Goal: Task Accomplishment & Management: Manage account settings

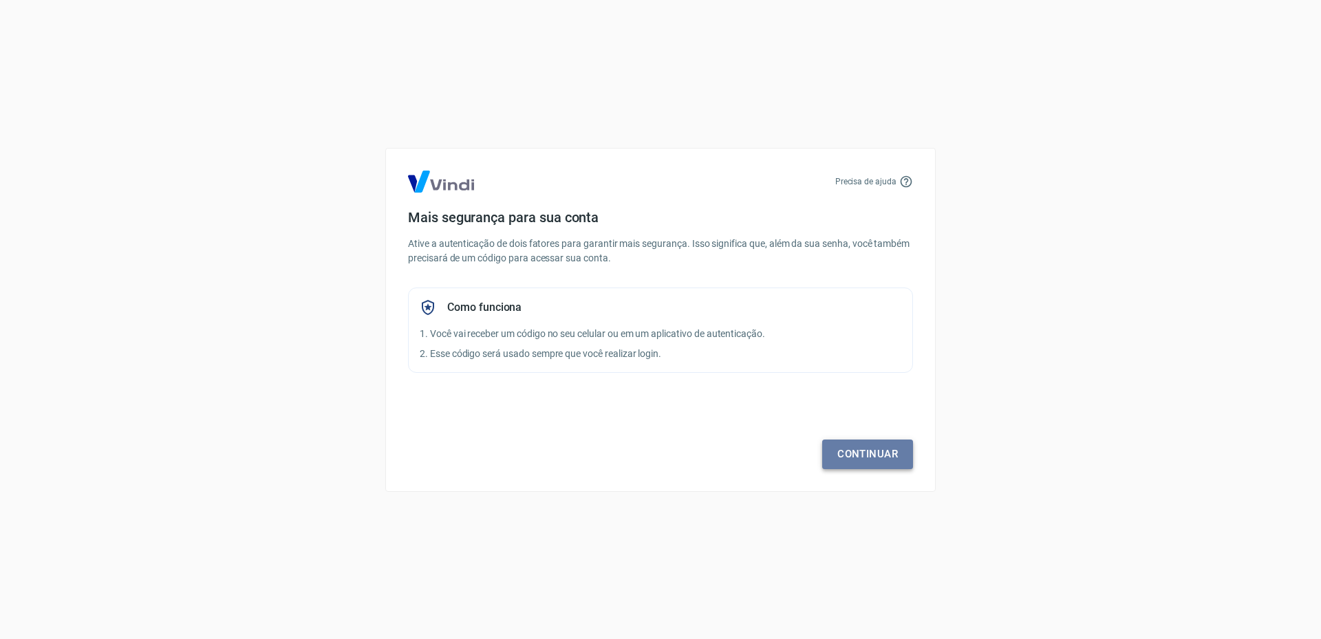
click at [873, 451] on link "Continuar" at bounding box center [867, 454] width 91 height 29
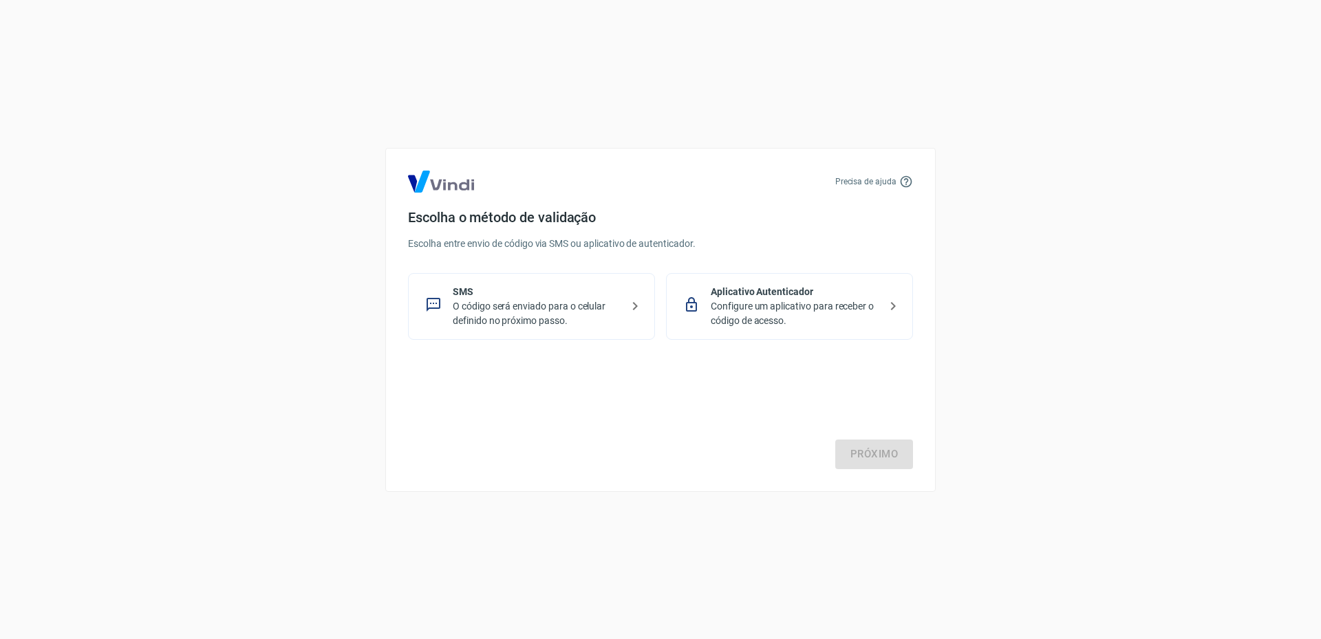
click at [493, 309] on p "O código será enviado para o celular definido no próximo passo." at bounding box center [537, 313] width 169 height 29
click at [887, 456] on link "Próximo" at bounding box center [874, 454] width 78 height 29
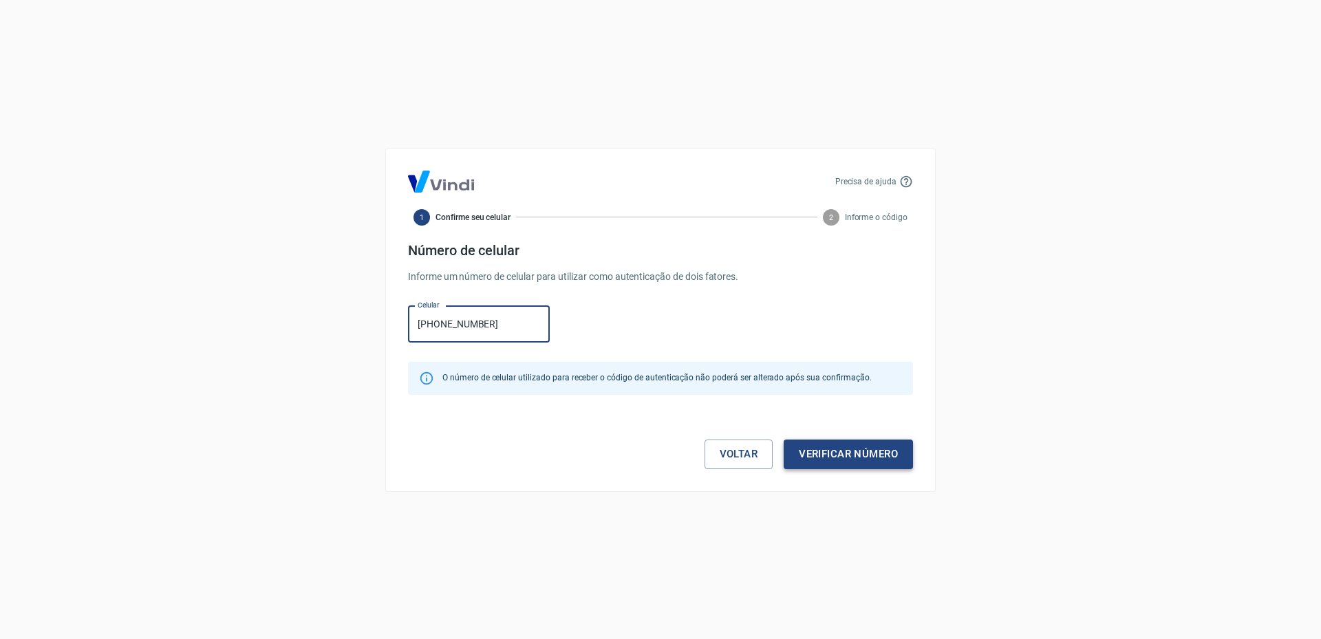
type input "[PHONE_NUMBER]"
click at [872, 448] on button "Verificar número" at bounding box center [848, 454] width 129 height 29
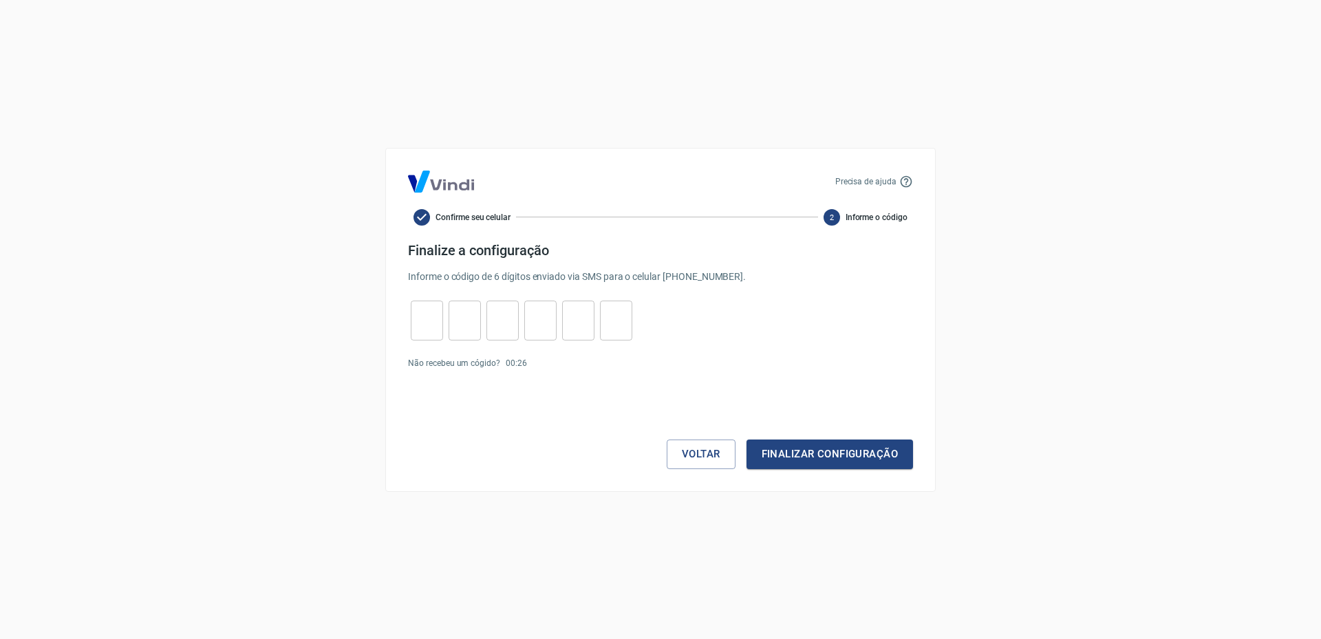
click at [782, 362] on div "Não recebeu um cógido? 00 : 26" at bounding box center [660, 363] width 505 height 12
click at [671, 281] on p "Informe o código de 6 dígitos enviado via SMS para o celular (18) 99682-9060 ." at bounding box center [660, 277] width 505 height 14
click at [508, 383] on form "Finalize a configuração Informe o código de 6 dígitos enviado via SMS para o ce…" at bounding box center [660, 355] width 505 height 227
click at [828, 457] on button "Finalizar configuração" at bounding box center [829, 454] width 166 height 29
click at [559, 387] on link "Enviar novamente" at bounding box center [565, 389] width 67 height 10
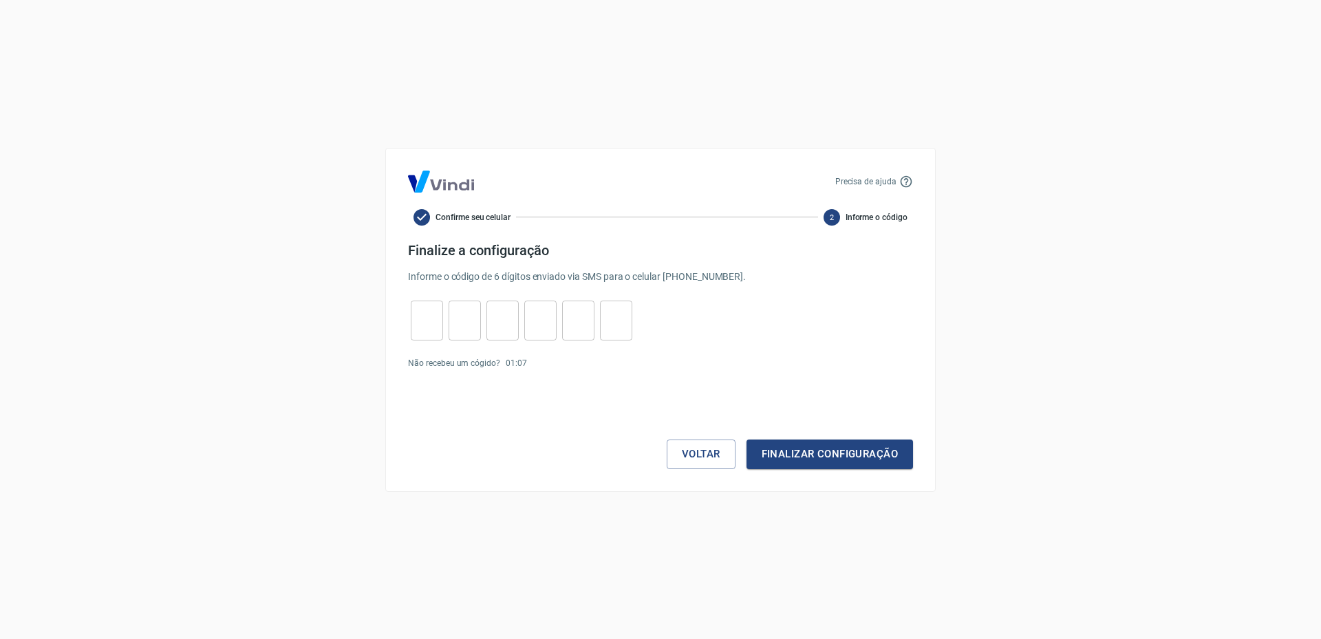
click at [872, 219] on span "Informe o código" at bounding box center [876, 217] width 62 height 12
click at [677, 362] on div "Não recebeu um cógido? 00 : 00 Enviar novamente" at bounding box center [660, 363] width 505 height 12
click at [554, 360] on link "Enviar novamente" at bounding box center [565, 363] width 67 height 10
click at [694, 444] on button "Voltar" at bounding box center [701, 454] width 69 height 29
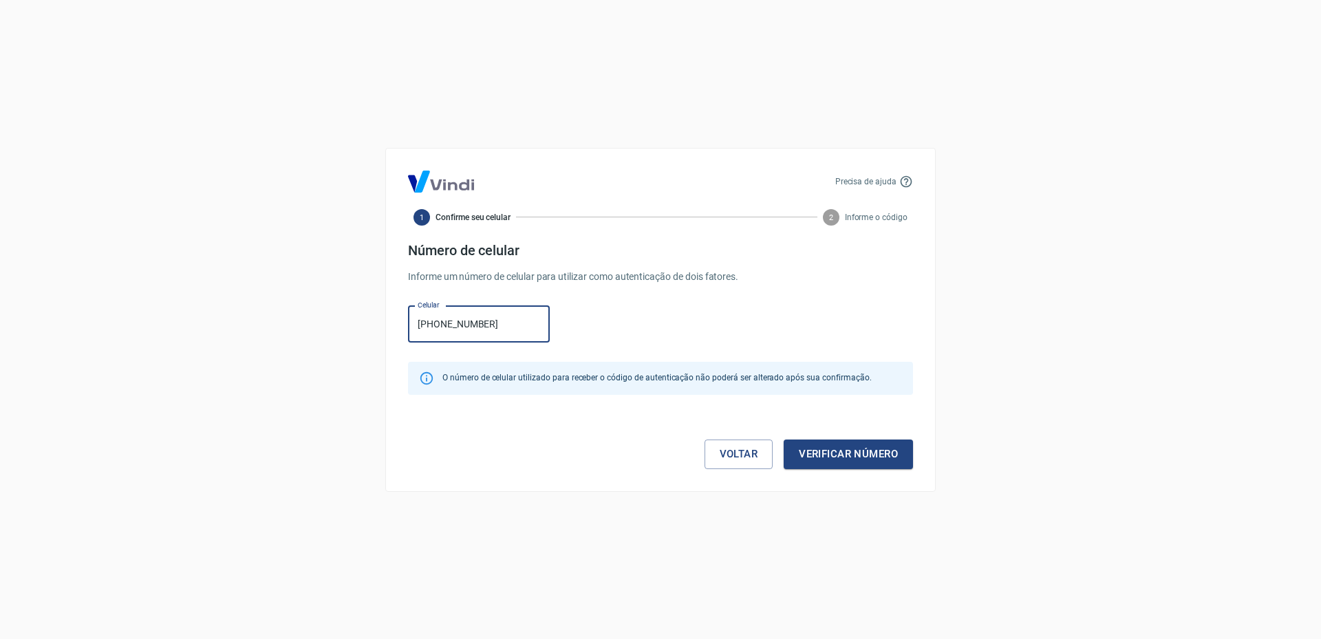
click at [440, 323] on input "[PHONE_NUMBER]" at bounding box center [479, 324] width 142 height 36
click at [854, 453] on button "Verificar número" at bounding box center [848, 454] width 129 height 29
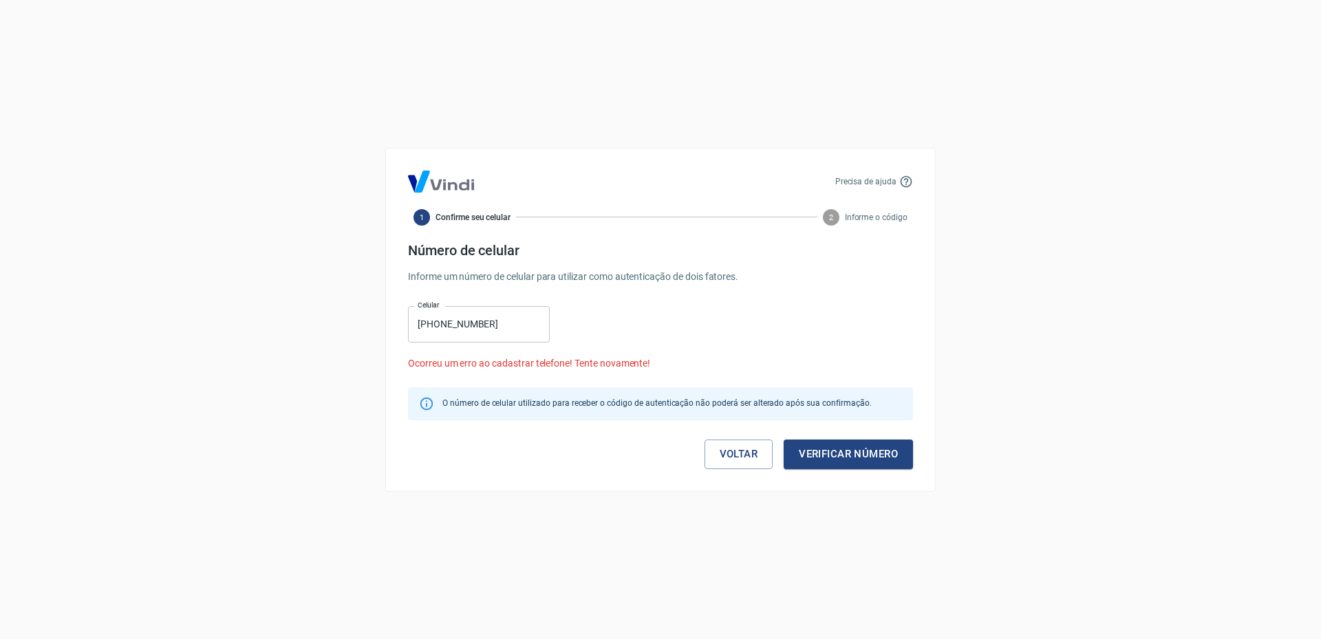
click at [437, 322] on input "(18) 9682-9060" at bounding box center [479, 324] width 142 height 36
type input "[PHONE_NUMBER]"
click at [848, 450] on button "Verificar número" at bounding box center [848, 454] width 129 height 29
click at [731, 457] on link "Voltar" at bounding box center [738, 454] width 69 height 29
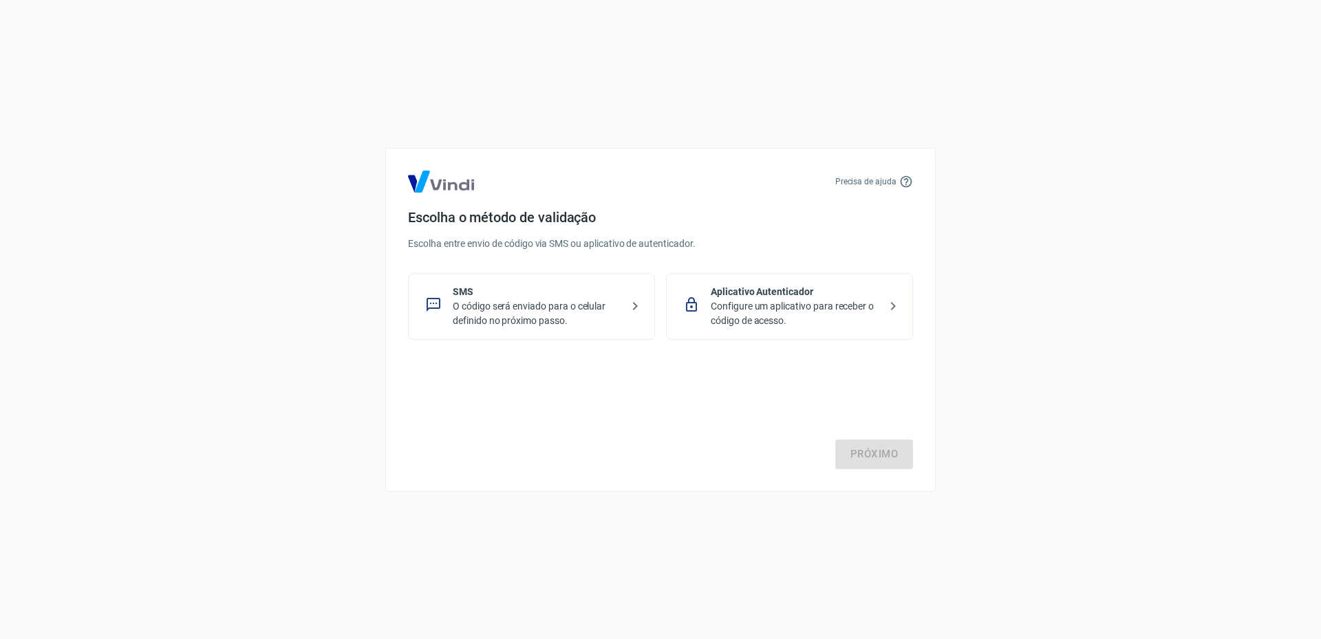
click at [775, 298] on p "Aplicativo Autenticador" at bounding box center [795, 292] width 169 height 14
click at [890, 459] on link "Próximo" at bounding box center [874, 454] width 78 height 29
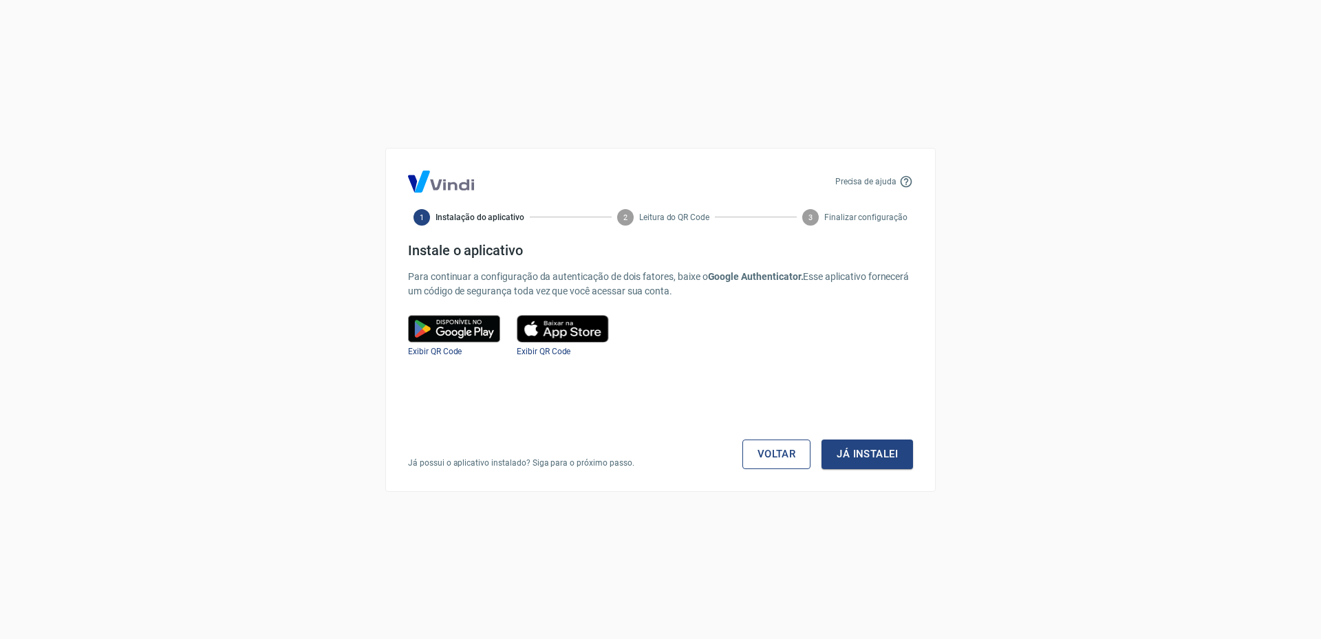
click at [786, 453] on link "Voltar" at bounding box center [776, 454] width 69 height 29
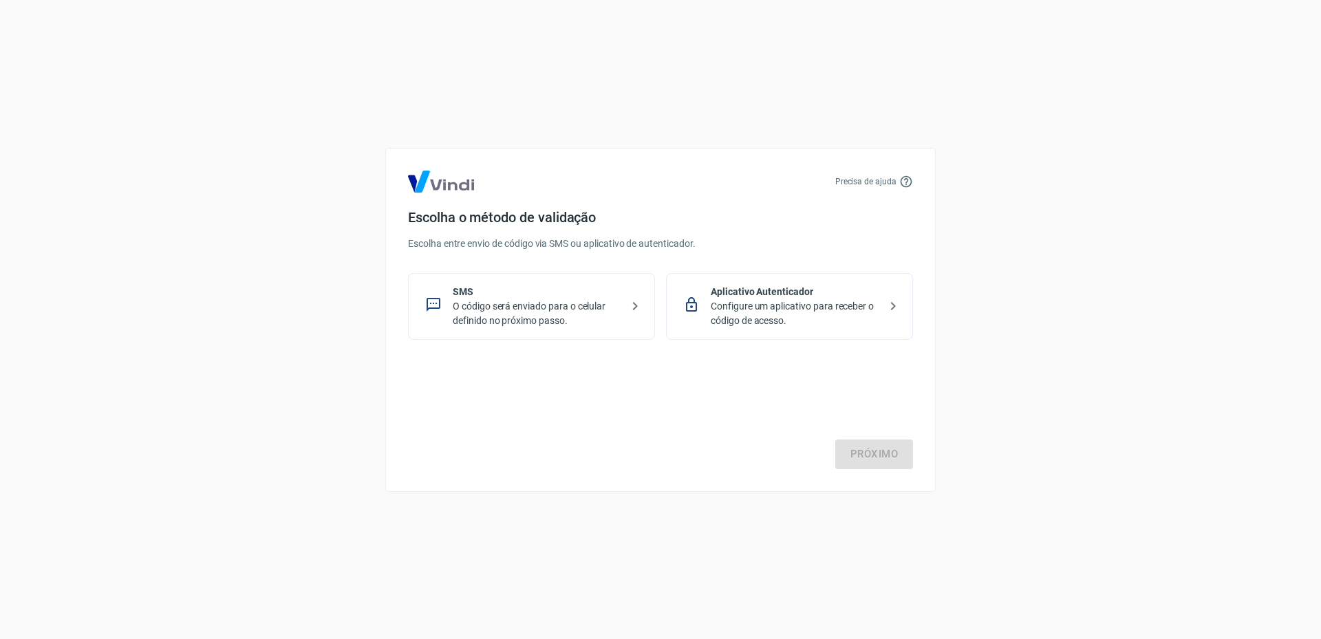
click at [469, 300] on p "O código será enviado para o celular definido no próximo passo." at bounding box center [537, 313] width 169 height 29
click at [923, 449] on div "Precisa de ajuda Escolha o método de validação Escolha entre envio de código vi…" at bounding box center [660, 320] width 550 height 344
click at [887, 455] on link "Próximo" at bounding box center [874, 454] width 78 height 29
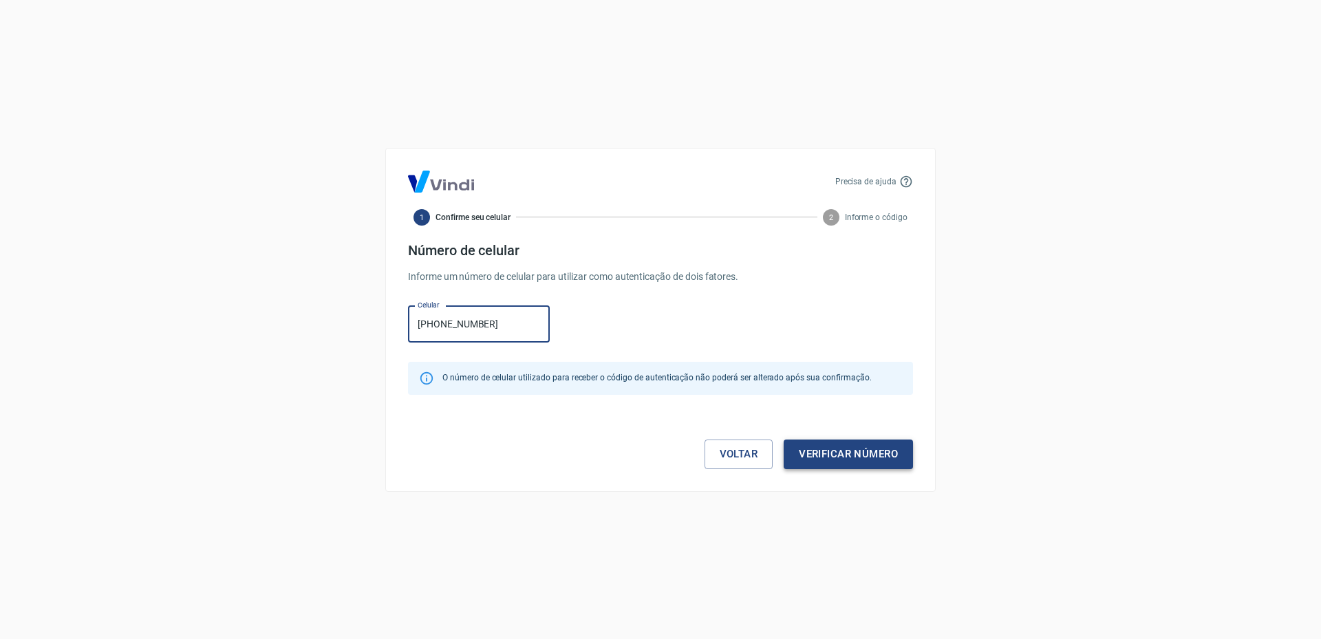
type input "[PHONE_NUMBER]"
click at [868, 453] on button "Verificar número" at bounding box center [848, 454] width 129 height 29
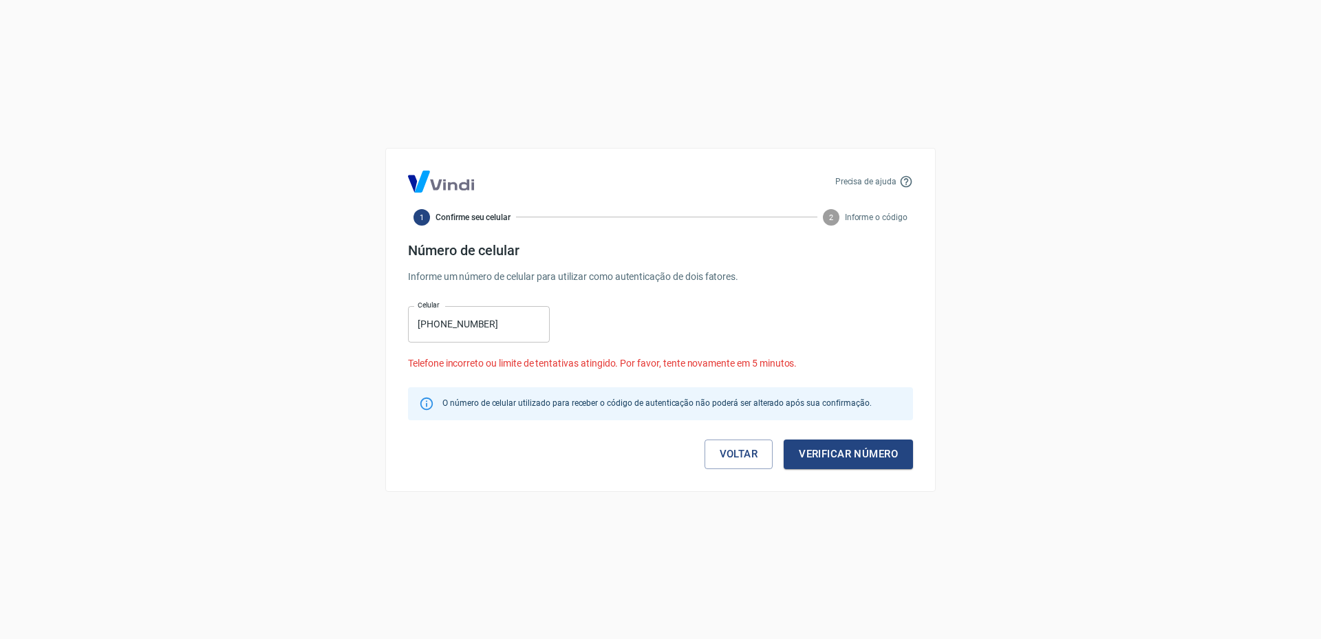
click at [682, 53] on div "Precisa de ajuda 1 Confirme seu celular 2 Informe o código Número de celular In…" at bounding box center [660, 319] width 1321 height 639
click at [607, 76] on div "Precisa de ajuda 1 Confirme seu celular 2 Informe o código Número de celular In…" at bounding box center [660, 319] width 1321 height 639
click at [612, 94] on div "Precisa de ajuda 1 Confirme seu celular 2 Informe o código Número de celular In…" at bounding box center [660, 319] width 1321 height 639
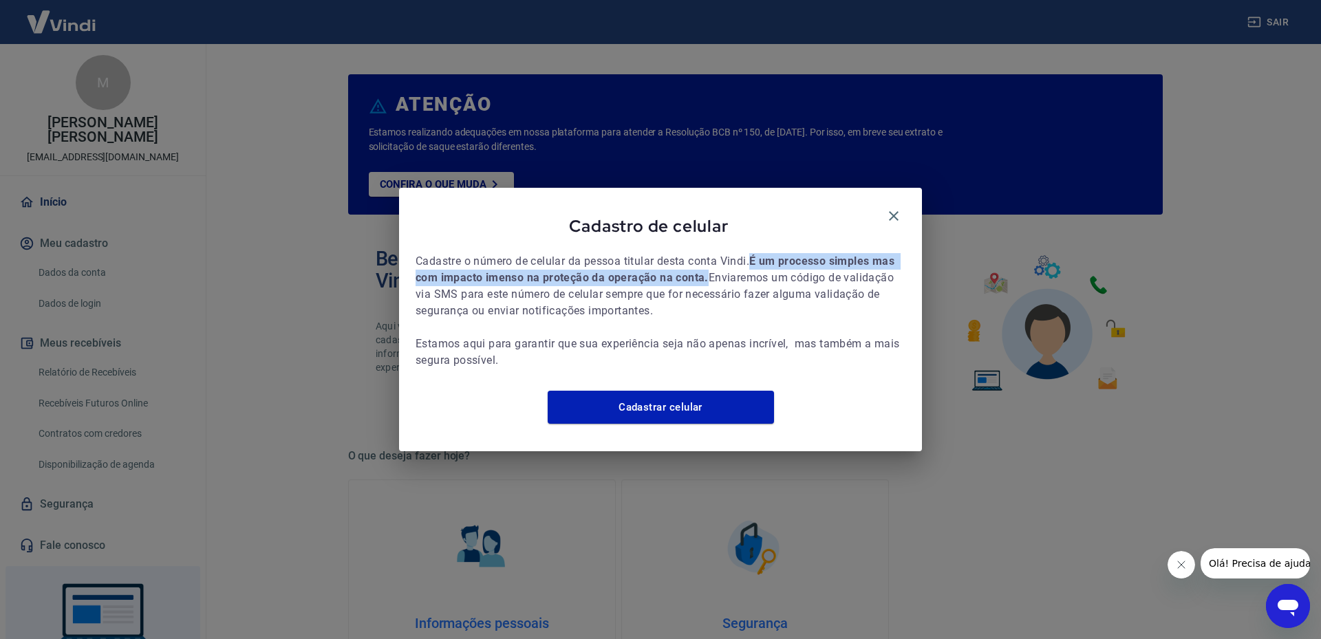
drag, startPoint x: 758, startPoint y: 254, endPoint x: 712, endPoint y: 272, distance: 49.4
click at [712, 272] on span "Cadastre o número de celular da pessoa titular desta conta Vindi. É um processo…" at bounding box center [661, 311] width 490 height 116
click at [658, 413] on link "Cadastrar celular" at bounding box center [661, 407] width 226 height 33
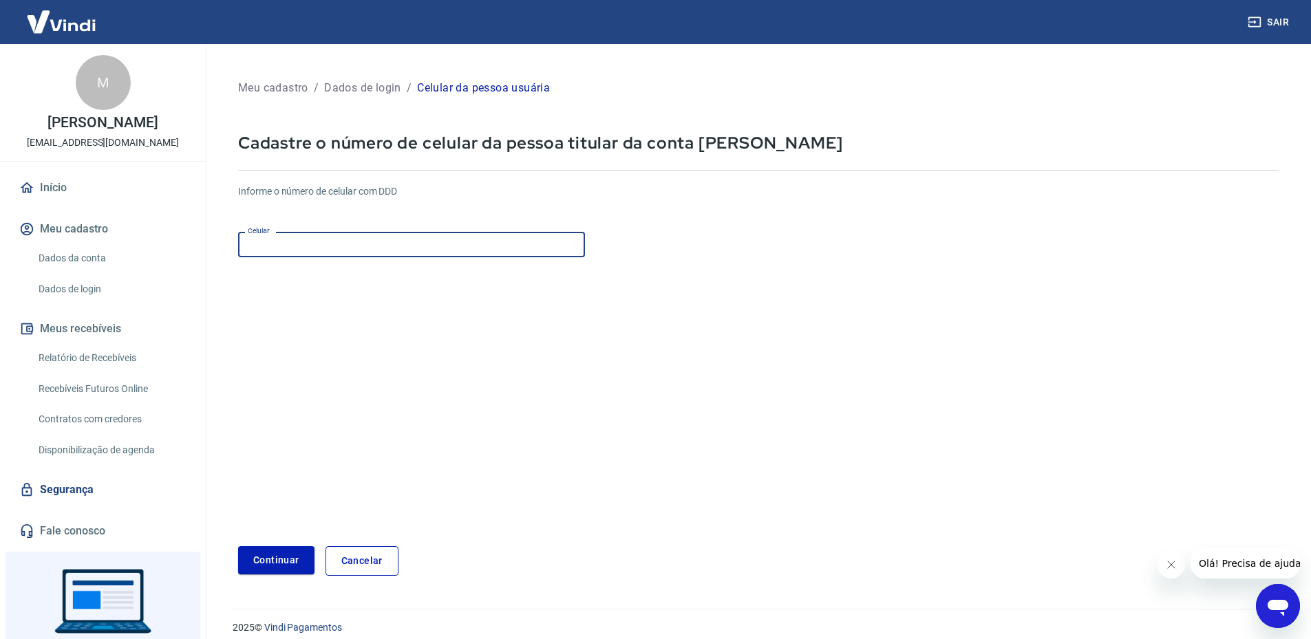
click at [332, 239] on input "Celular" at bounding box center [411, 244] width 347 height 25
type input "[PHONE_NUMBER]"
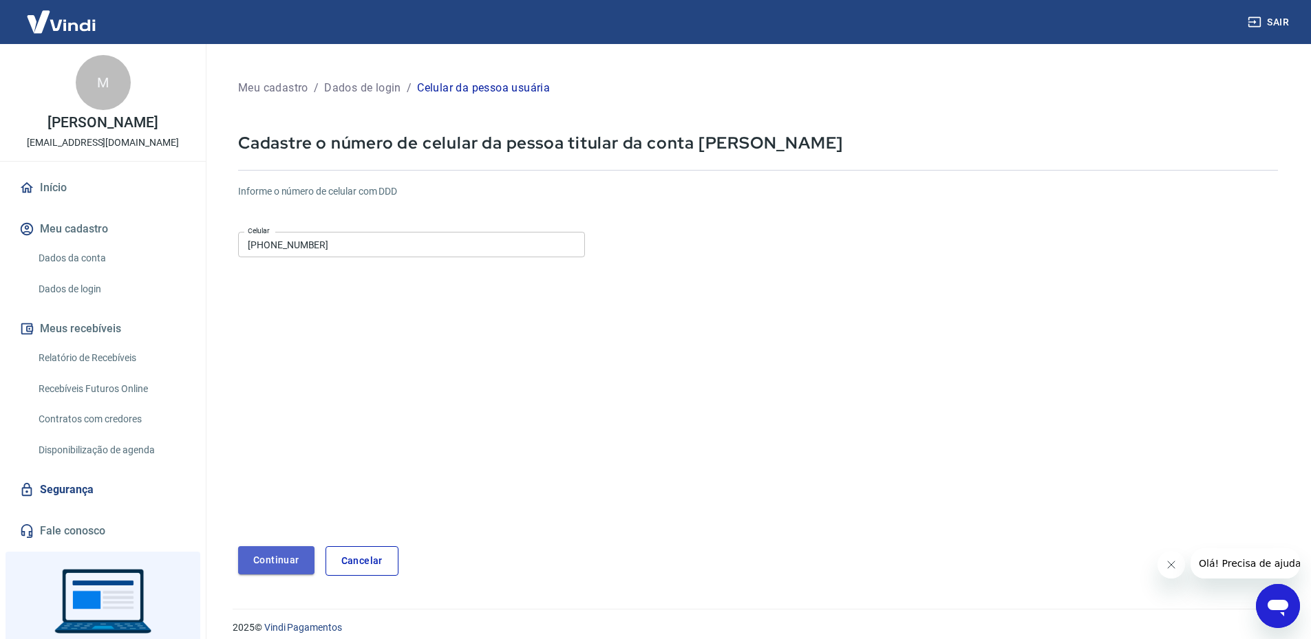
click at [284, 557] on button "Continuar" at bounding box center [276, 560] width 76 height 28
click at [47, 187] on link "Início" at bounding box center [103, 188] width 173 height 30
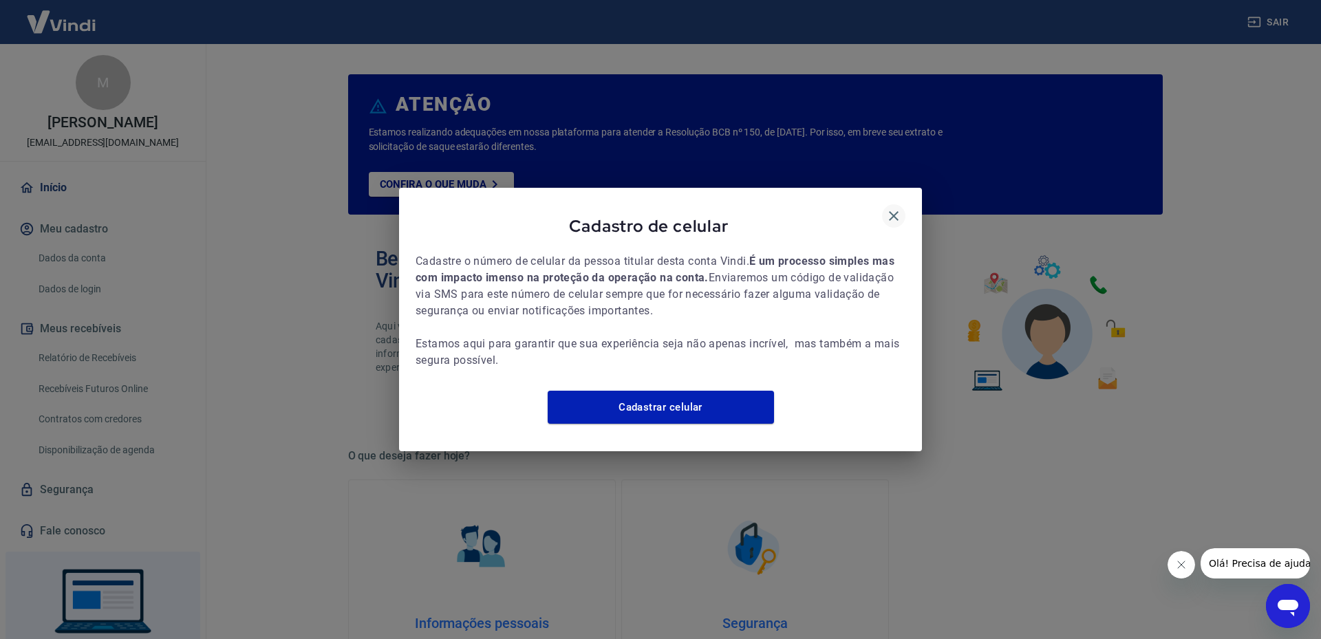
click at [900, 208] on icon "button" at bounding box center [893, 216] width 17 height 17
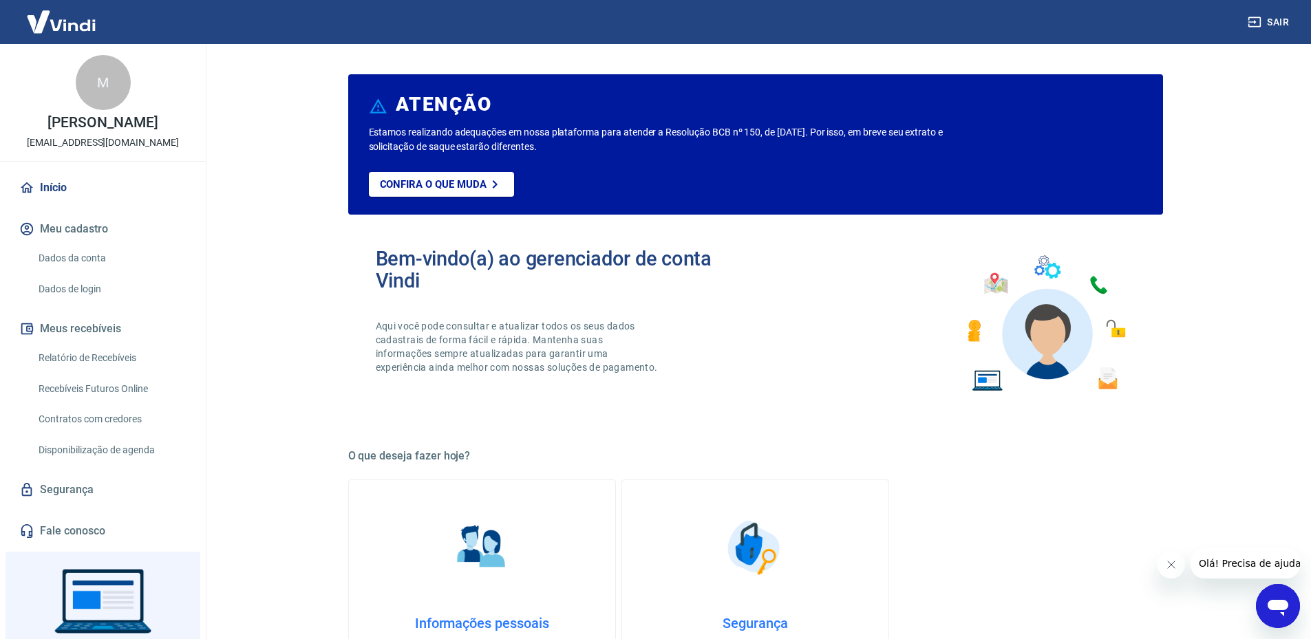
click at [69, 223] on button "Meu cadastro" at bounding box center [103, 229] width 173 height 30
click at [75, 260] on link "Dados da conta" at bounding box center [111, 258] width 156 height 28
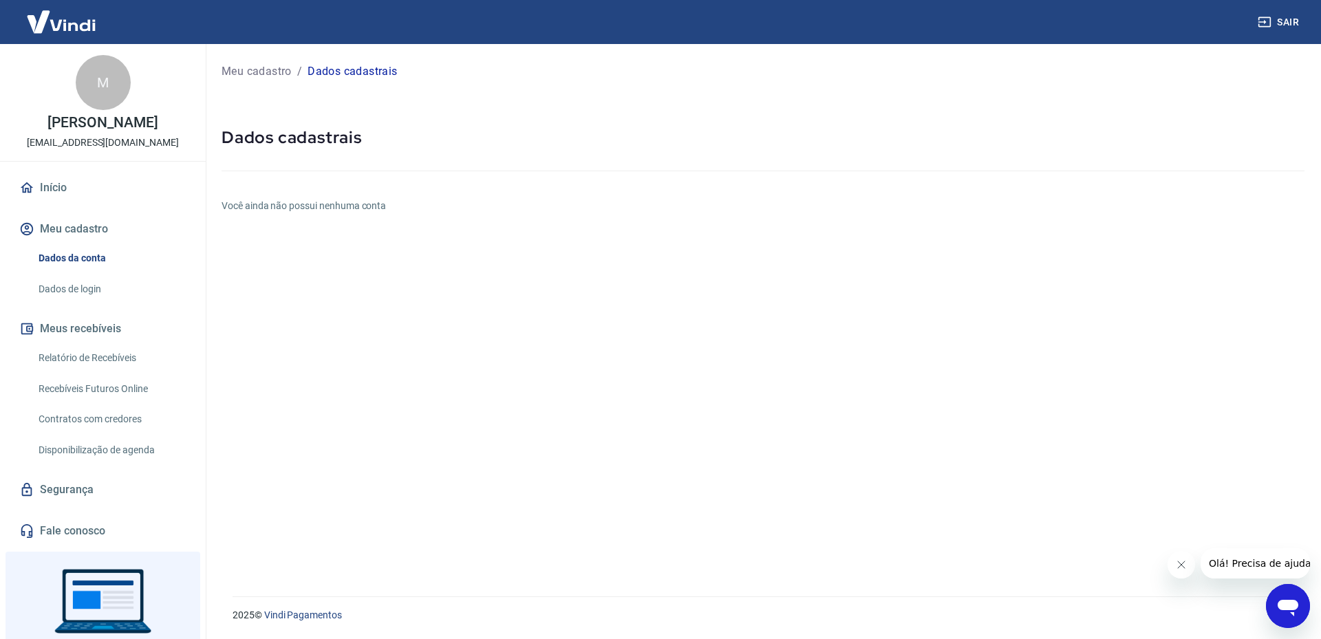
click at [54, 290] on link "Dados de login" at bounding box center [111, 289] width 156 height 28
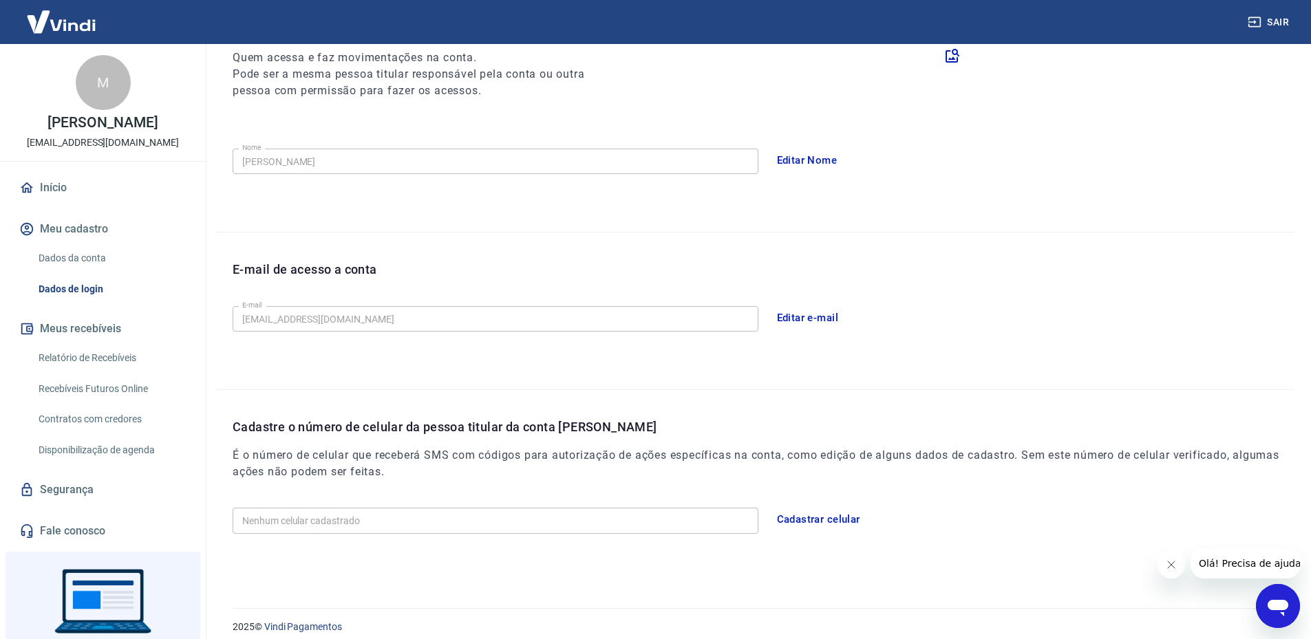
scroll to position [195, 0]
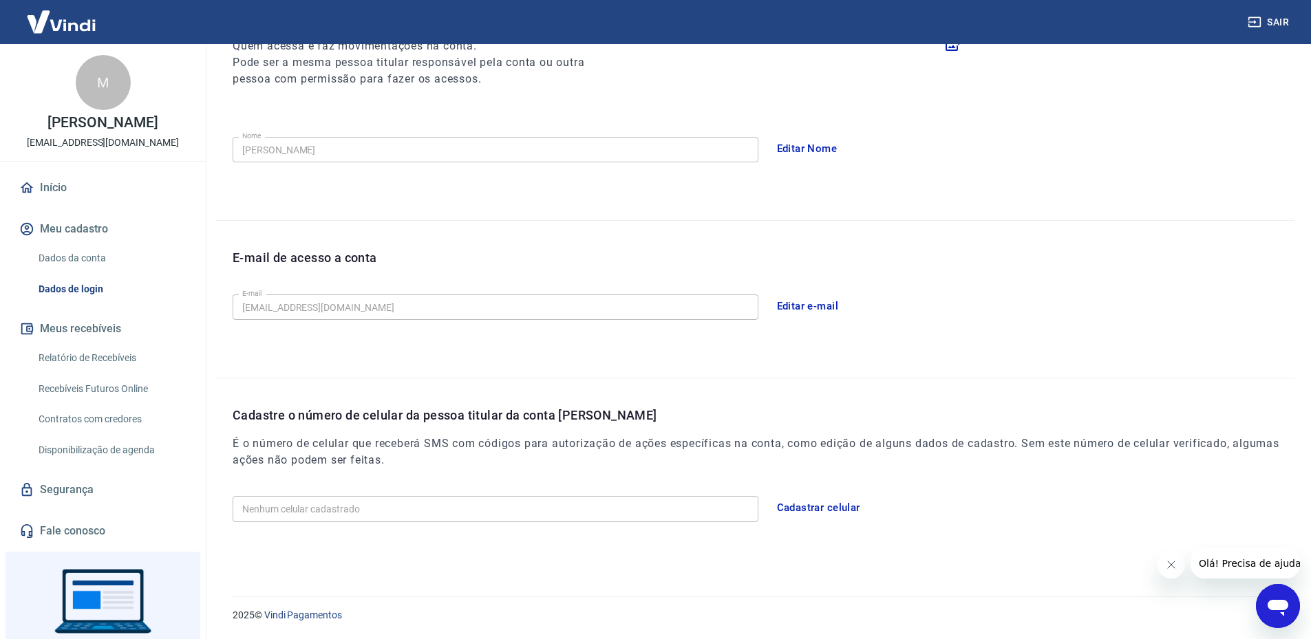
click at [78, 327] on button "Meus recebíveis" at bounding box center [103, 329] width 173 height 30
click at [80, 358] on link "Relatório de Recebíveis" at bounding box center [111, 358] width 156 height 28
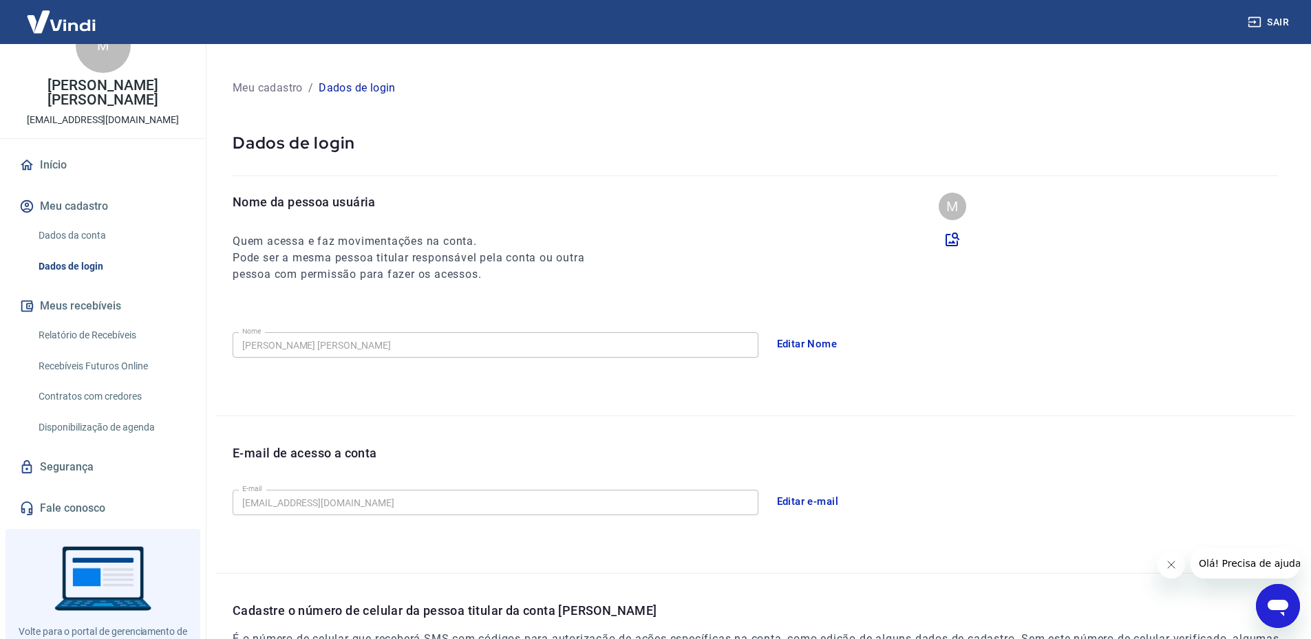
scroll to position [74, 0]
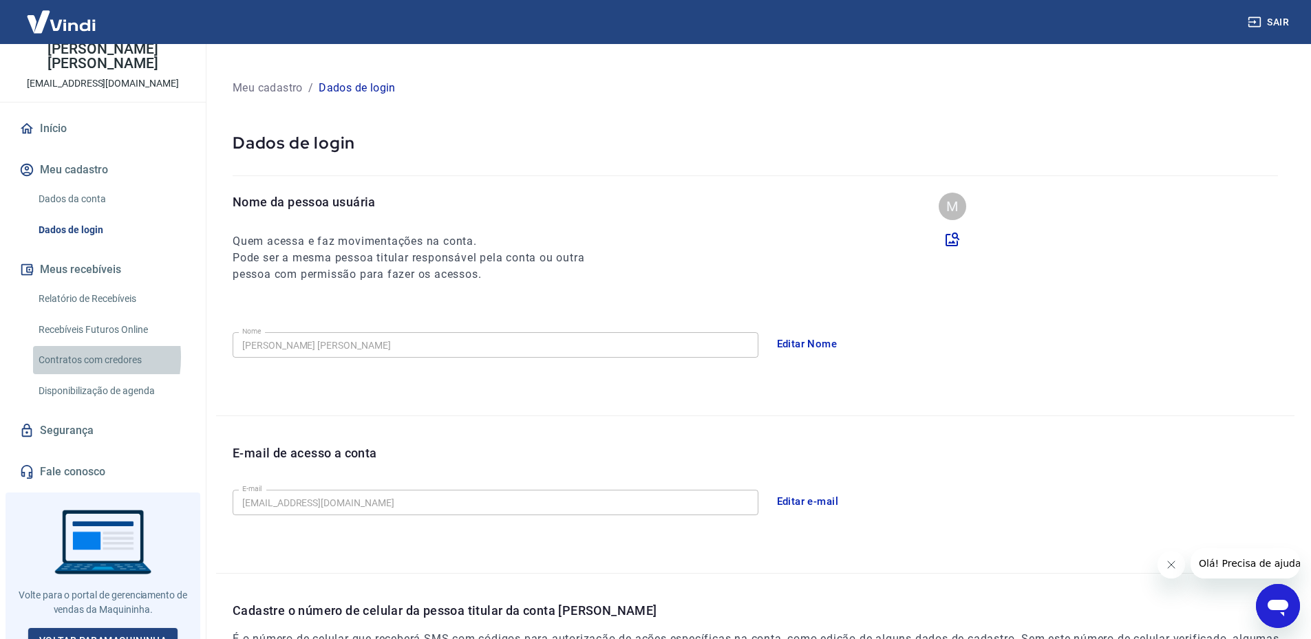
click at [52, 346] on link "Contratos com credores" at bounding box center [111, 360] width 156 height 28
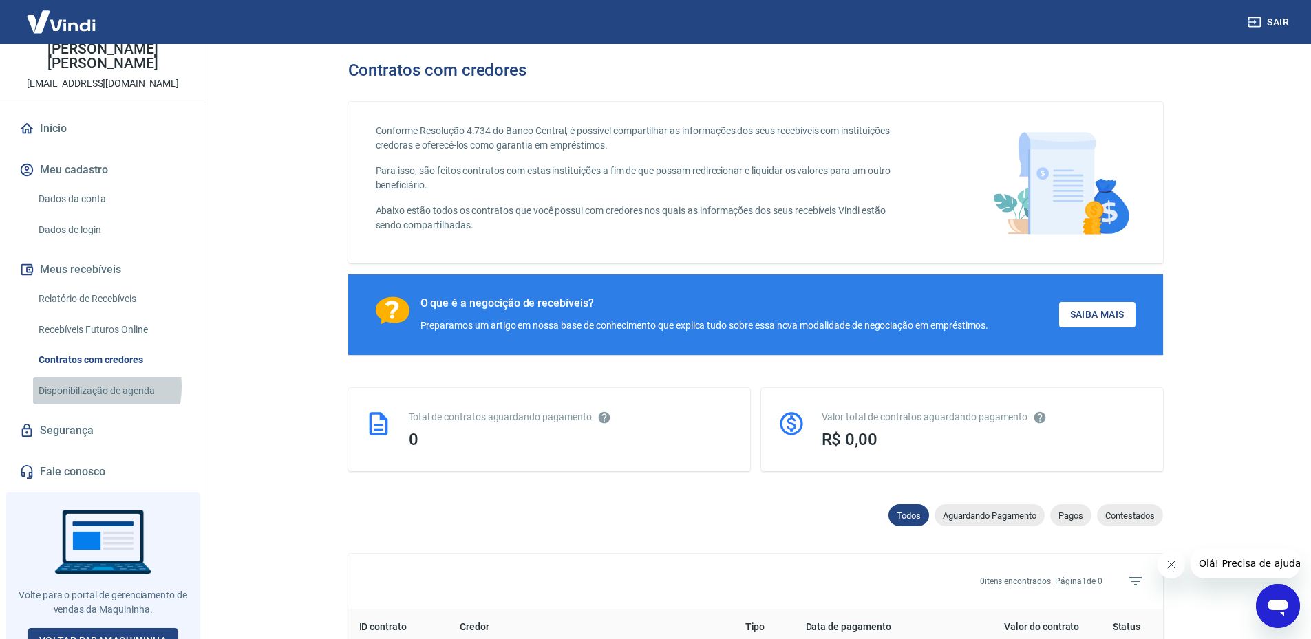
click at [80, 377] on link "Disponibilização de agenda" at bounding box center [111, 391] width 156 height 28
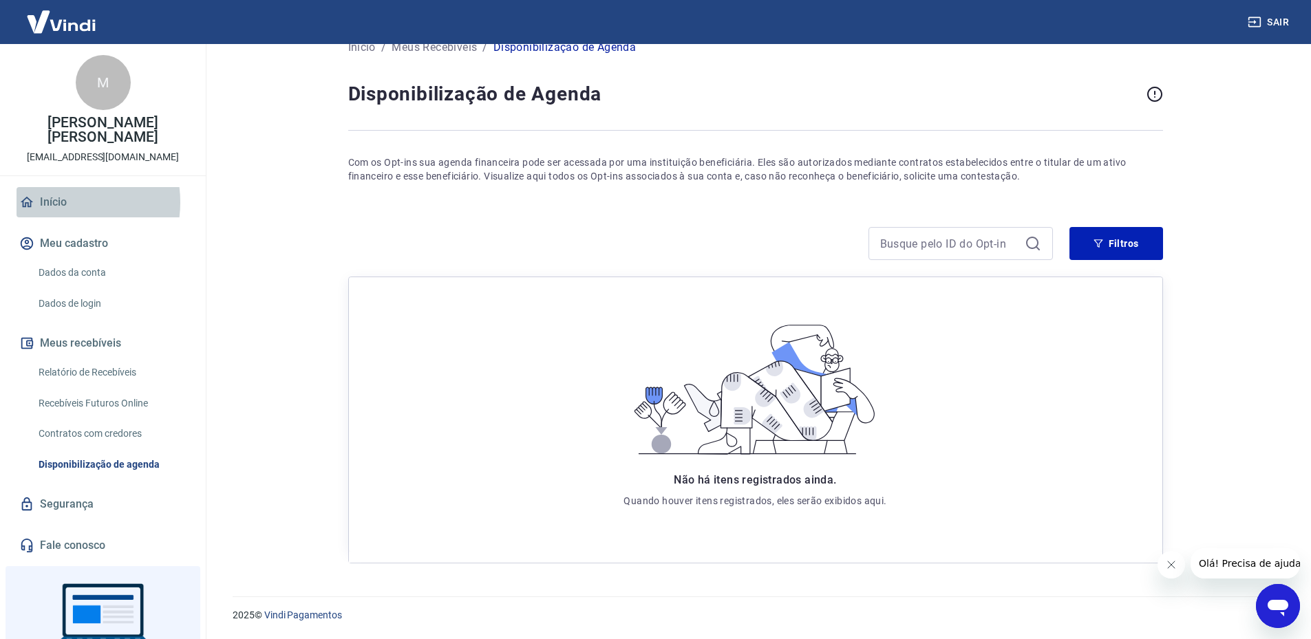
click at [54, 188] on link "Início" at bounding box center [103, 202] width 173 height 30
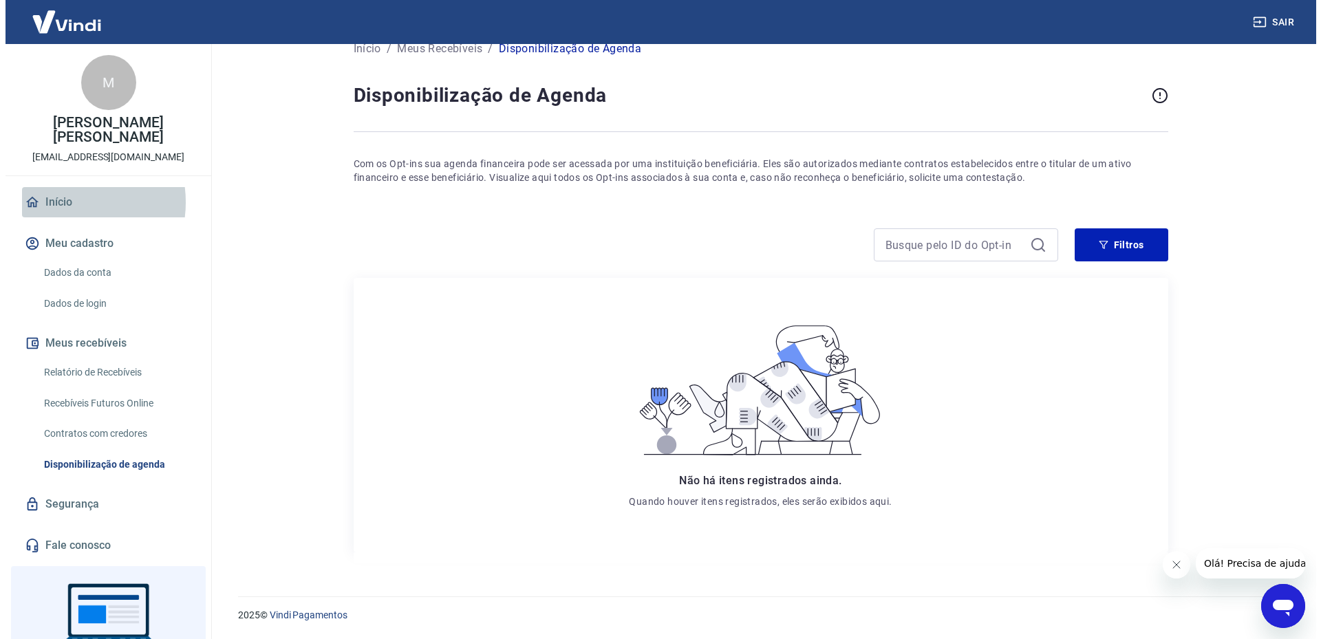
scroll to position [574, 0]
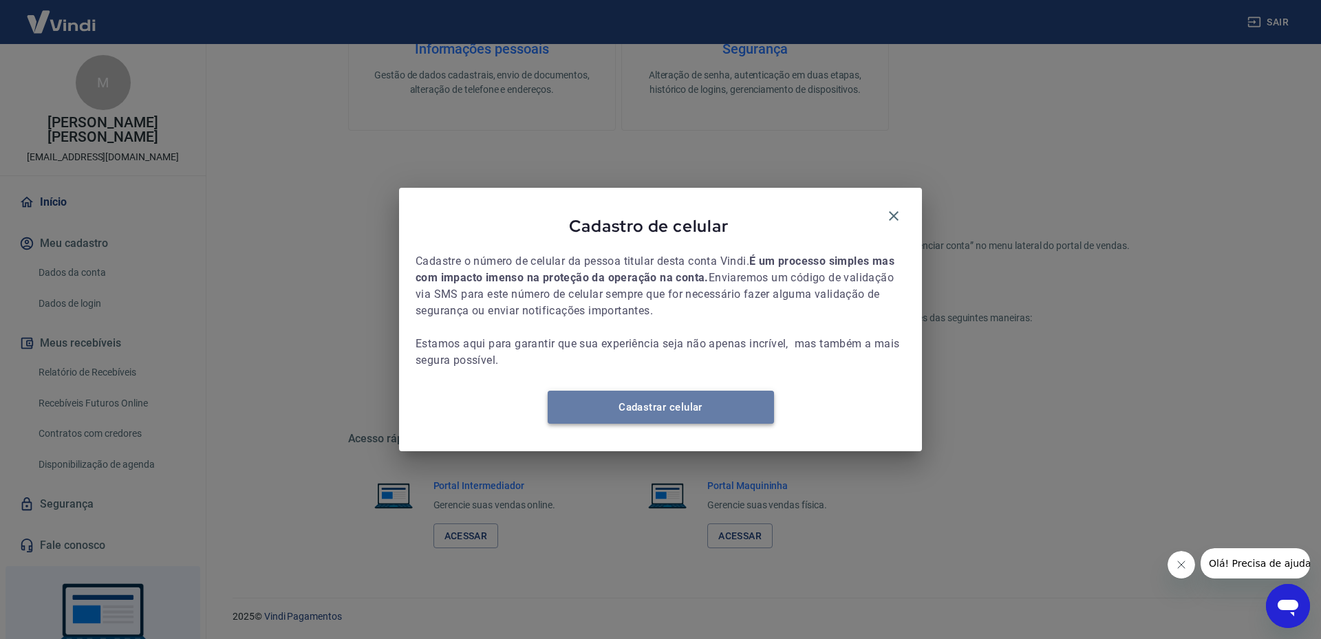
click at [660, 419] on link "Cadastrar celular" at bounding box center [661, 407] width 226 height 33
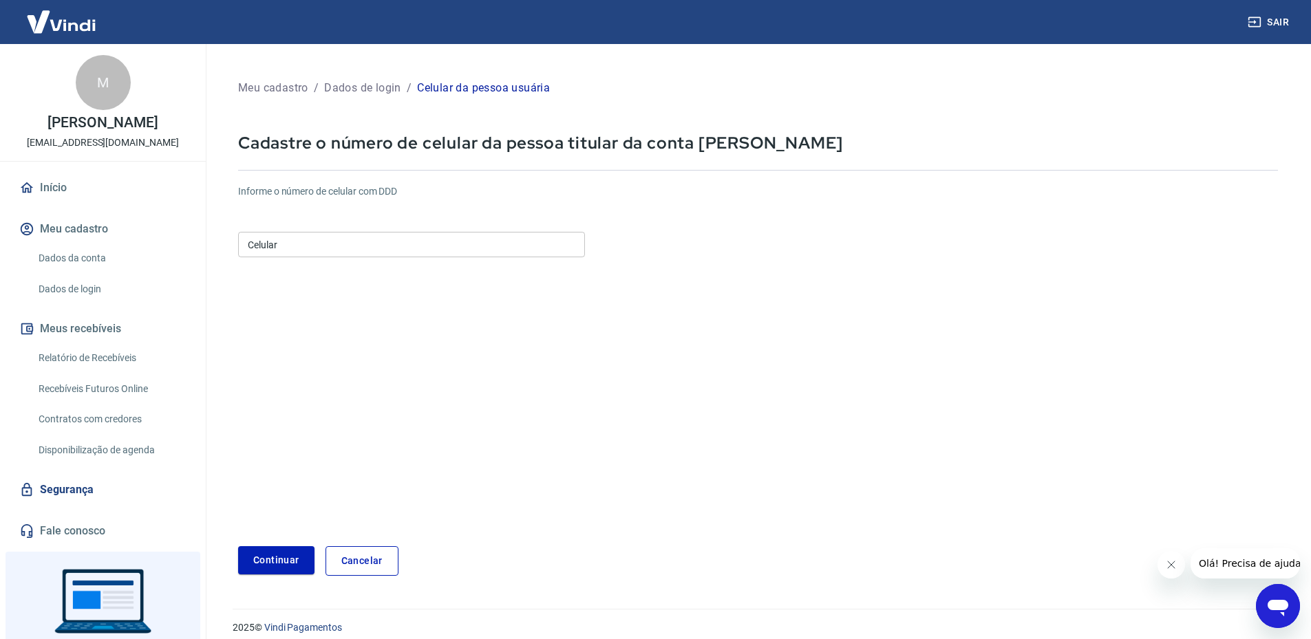
click at [489, 249] on input "Celular" at bounding box center [411, 244] width 347 height 25
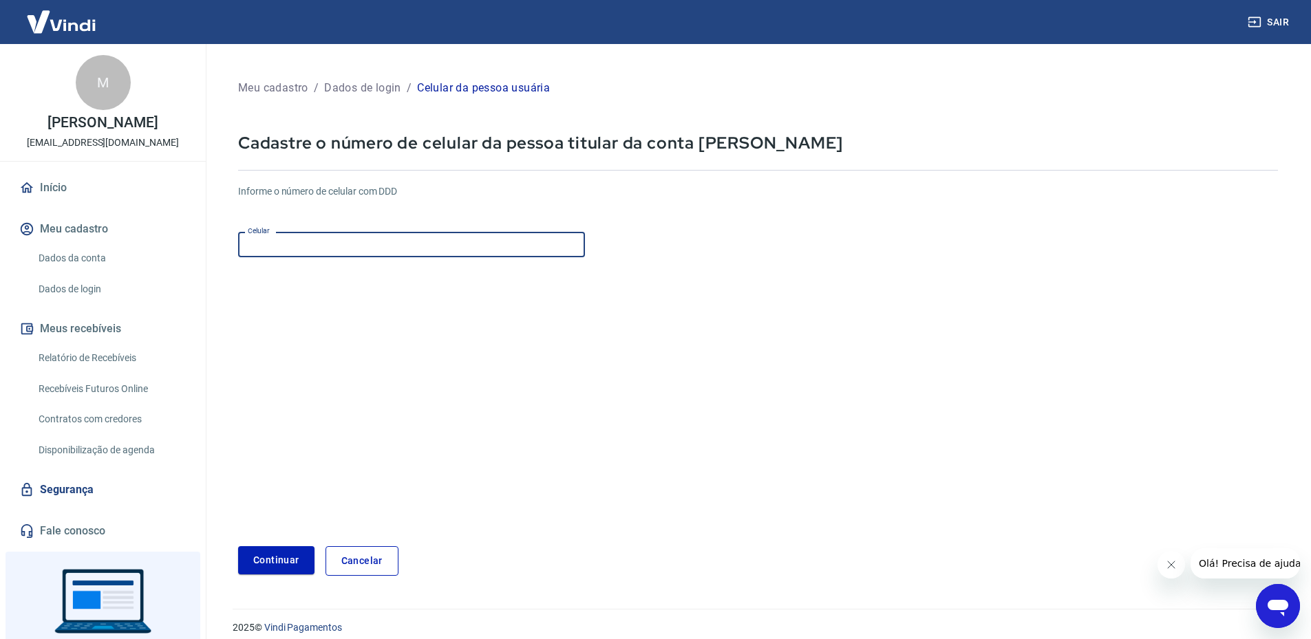
type input "[PHONE_NUMBER]"
click at [278, 565] on button "Continuar" at bounding box center [276, 560] width 76 height 28
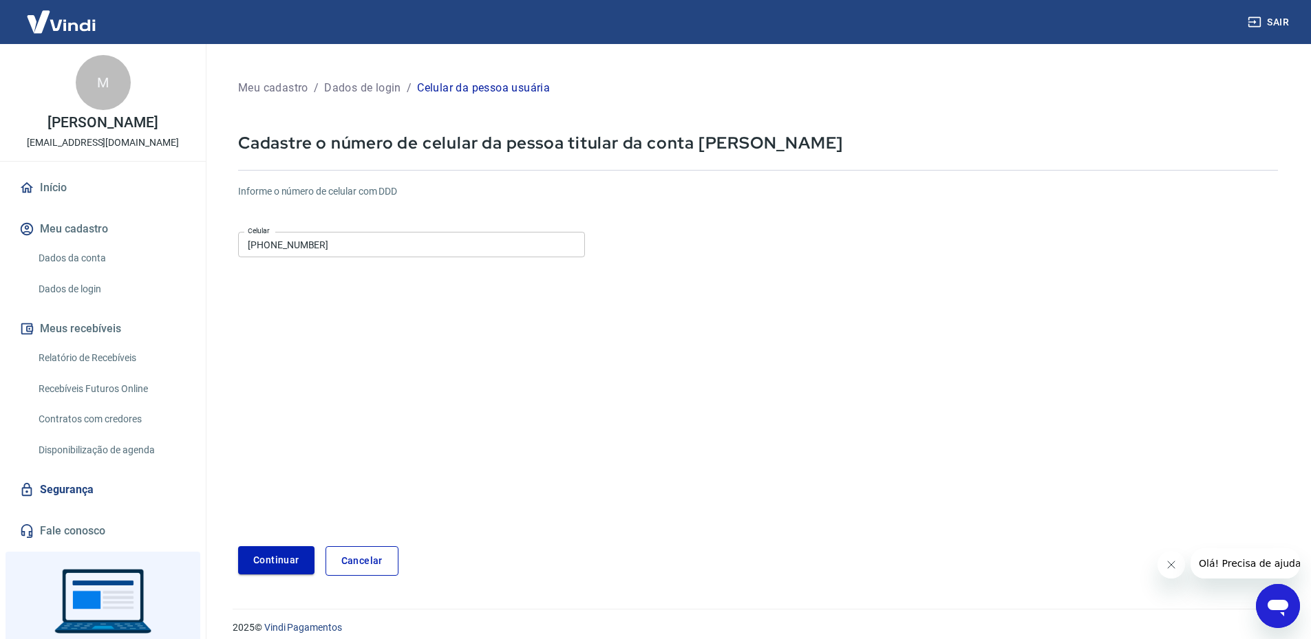
click at [272, 556] on button "Continuar" at bounding box center [276, 560] width 76 height 28
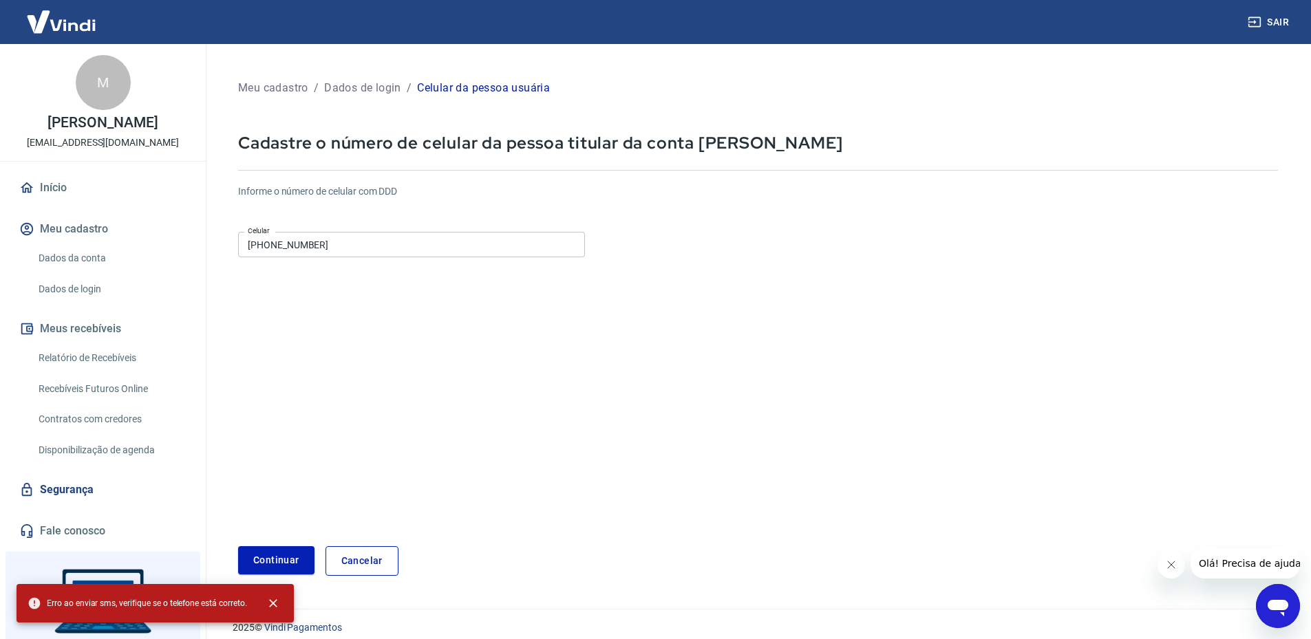
click at [10, 132] on div "M [PERSON_NAME] COLLI [EMAIL_ADDRESS][DOMAIN_NAME]" at bounding box center [103, 102] width 206 height 117
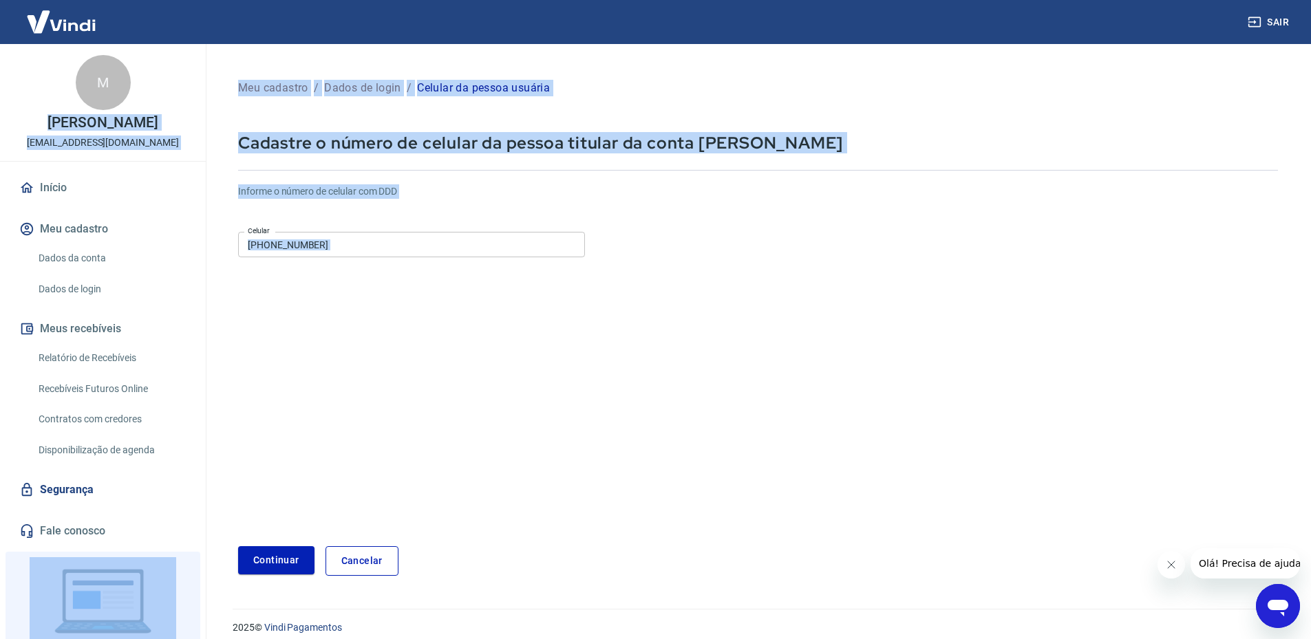
drag, startPoint x: 10, startPoint y: 132, endPoint x: 387, endPoint y: 362, distance: 441.5
click at [387, 362] on div "Sair M [PERSON_NAME] COLLI [EMAIL_ADDRESS][DOMAIN_NAME] Início Meu cadastro Dad…" at bounding box center [655, 319] width 1311 height 639
click at [279, 557] on button "Continuar" at bounding box center [276, 560] width 76 height 28
click at [548, 376] on form "Informe o número de celular com DDD Celular [PHONE_NUMBER] Celular Continuar Ca…" at bounding box center [757, 374] width 1039 height 402
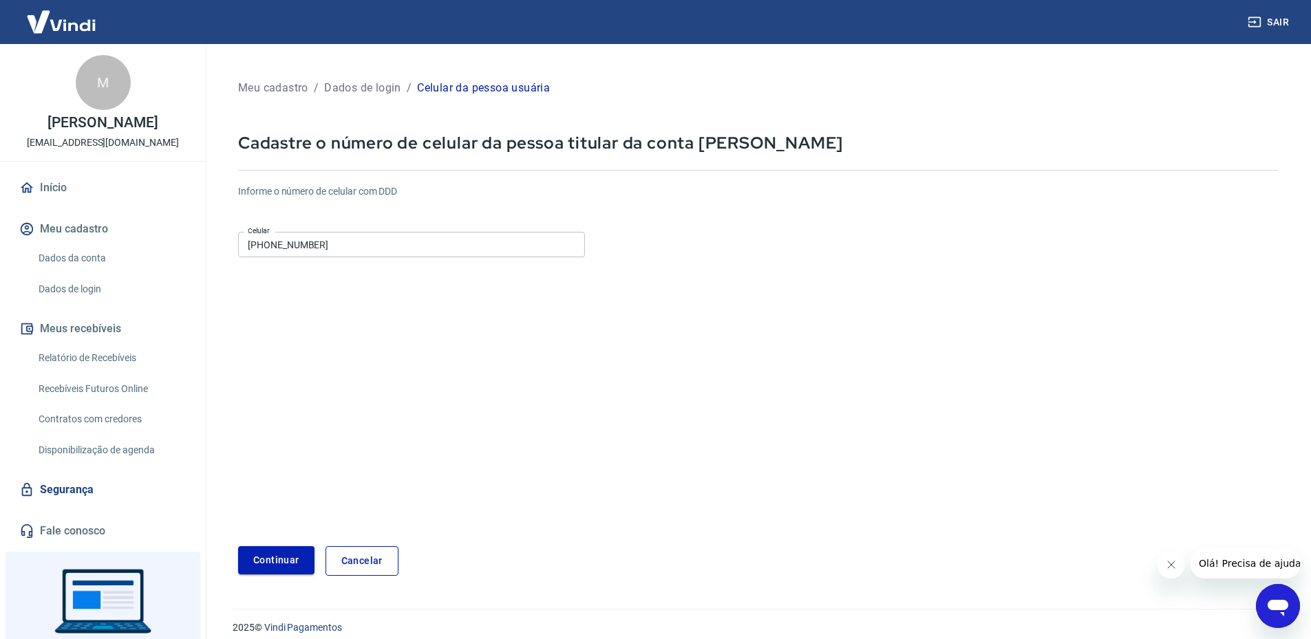
click at [277, 557] on button "Continuar" at bounding box center [276, 560] width 76 height 28
click at [517, 387] on form "Informe o número de celular com DDD Celular [PHONE_NUMBER] Celular Continuar Ca…" at bounding box center [757, 374] width 1039 height 402
click at [383, 245] on input "[PHONE_NUMBER]" at bounding box center [411, 244] width 347 height 25
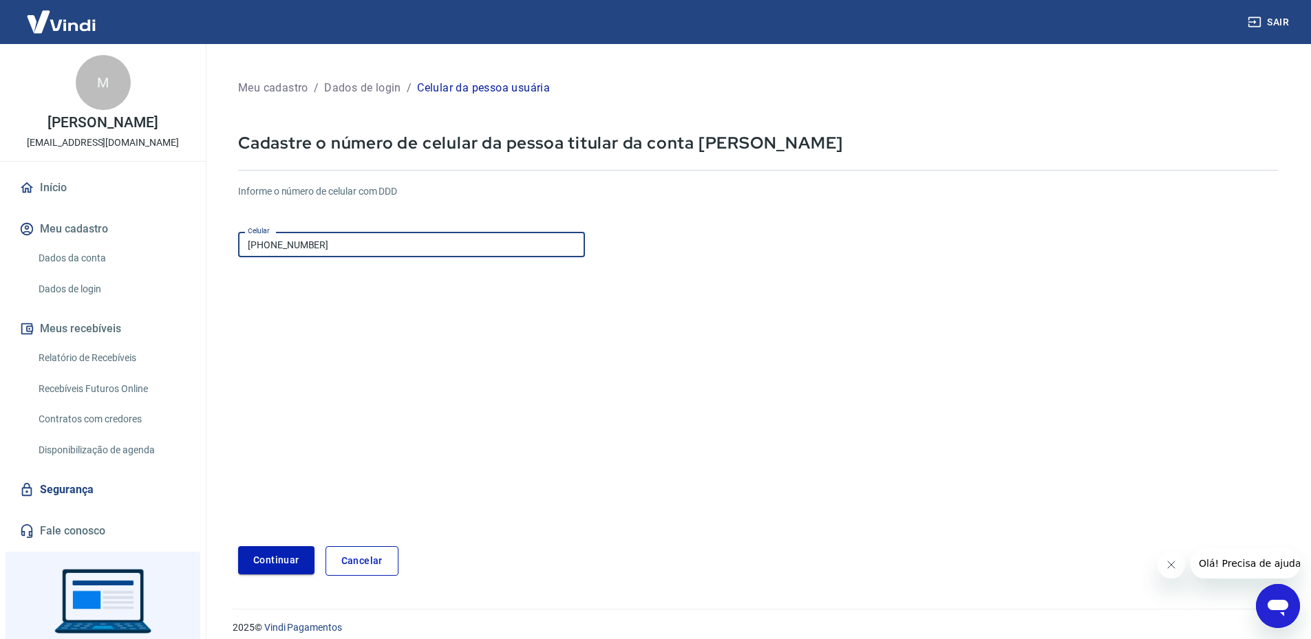
click at [286, 560] on button "Continuar" at bounding box center [276, 560] width 76 height 28
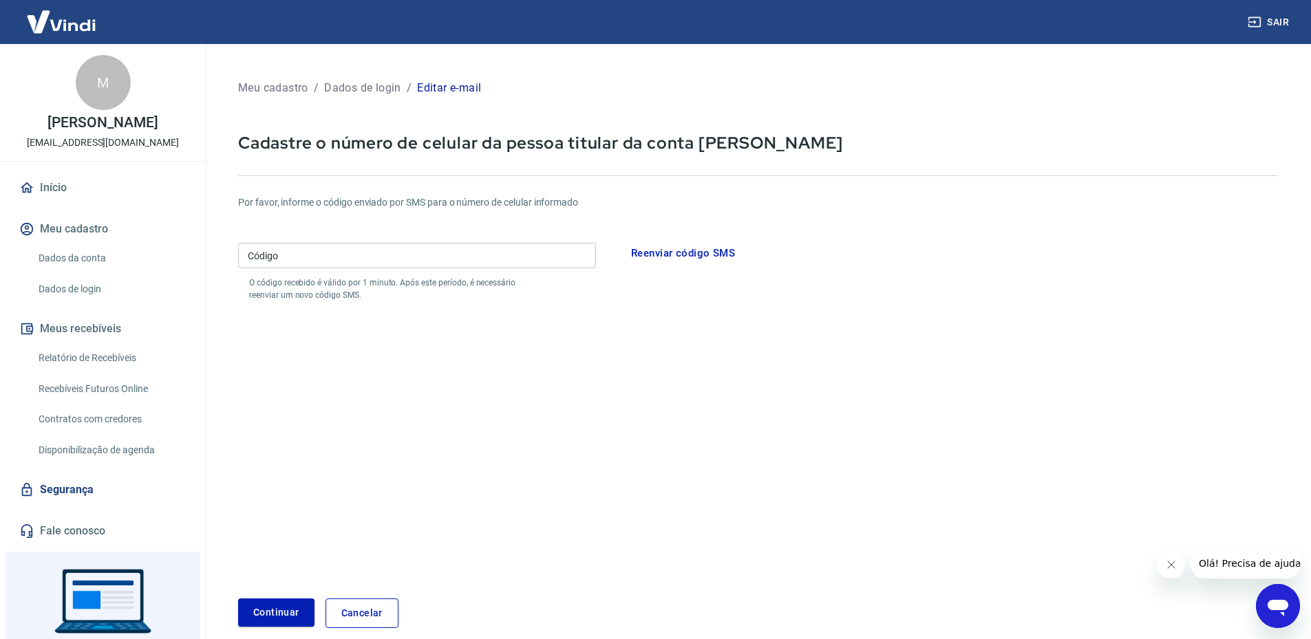
click at [319, 374] on form "Por favor, informe o código enviado por SMS para o número de celular informado …" at bounding box center [757, 403] width 1039 height 449
click at [429, 250] on input "Código" at bounding box center [417, 255] width 358 height 25
click at [553, 468] on form "Por favor, informe o código enviado por SMS para o número de celular informado …" at bounding box center [757, 403] width 1039 height 449
click at [397, 244] on input "Código" at bounding box center [417, 255] width 358 height 25
drag, startPoint x: 519, startPoint y: 512, endPoint x: 395, endPoint y: 566, distance: 135.9
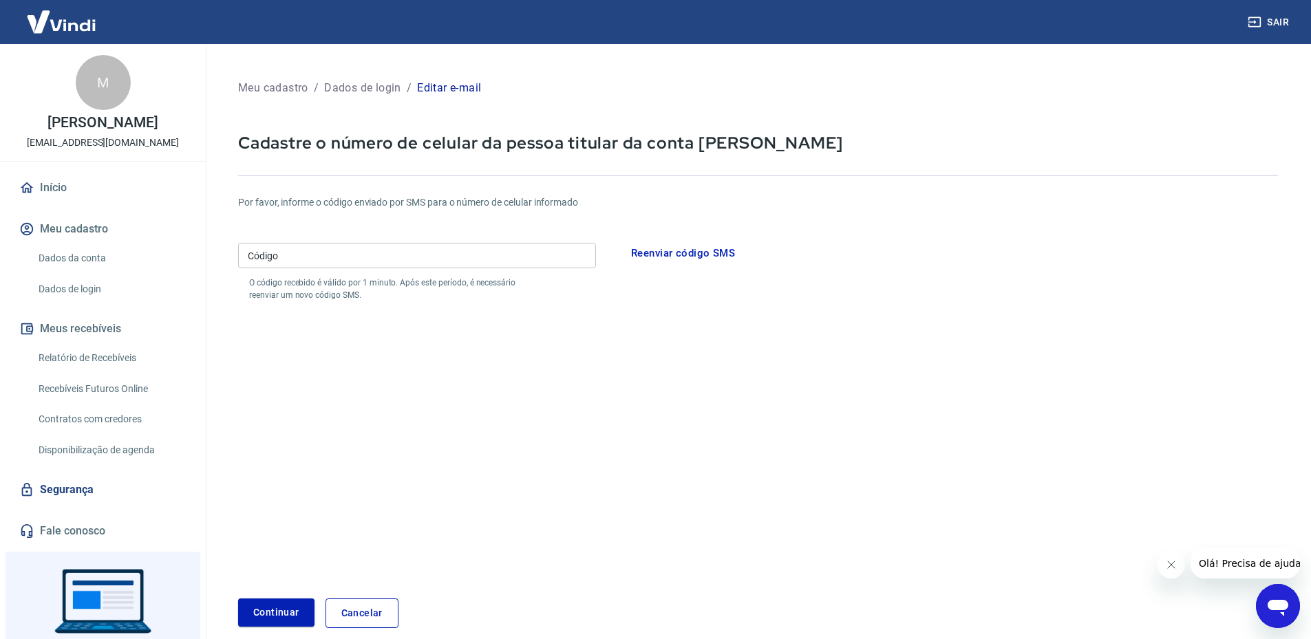
click at [519, 512] on form "Por favor, informe o código enviado por SMS para o número de celular informado …" at bounding box center [757, 403] width 1039 height 449
click at [295, 606] on button "Continuar" at bounding box center [276, 613] width 76 height 28
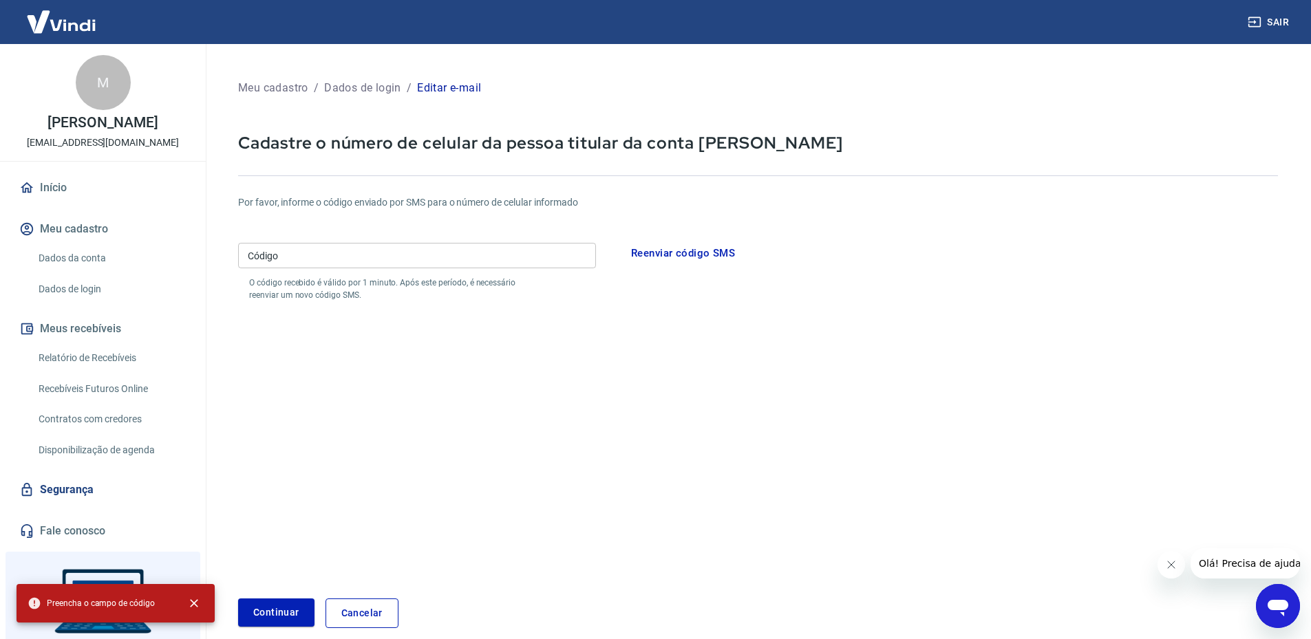
click at [322, 456] on form "Por favor, informe o código enviado por SMS para o número de celular informado …" at bounding box center [757, 403] width 1039 height 449
